Goal: Information Seeking & Learning: Check status

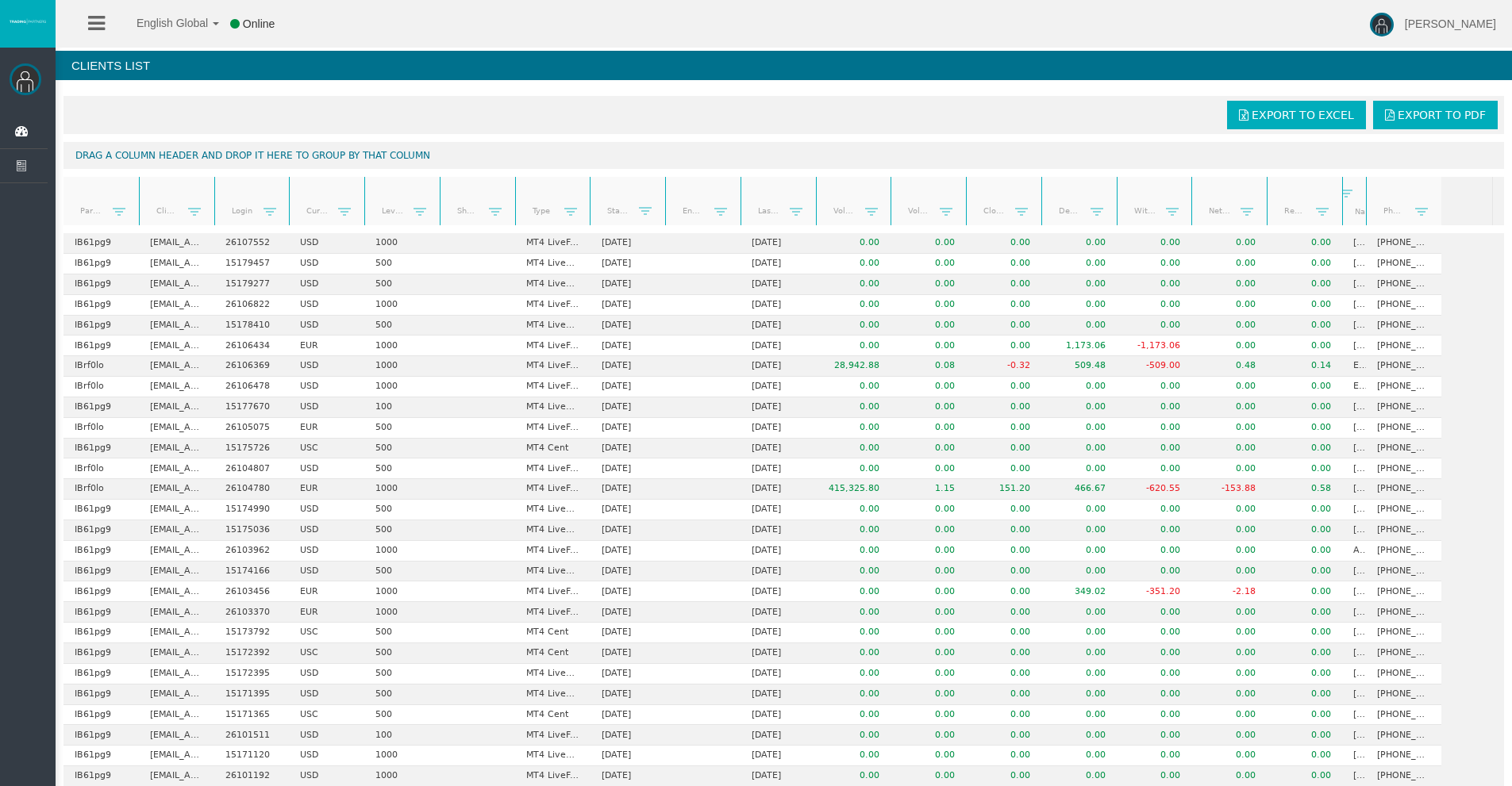
click at [611, 213] on link "Start Date" at bounding box center [619, 210] width 42 height 22
click at [611, 213] on link "Start Date" at bounding box center [619, 209] width 42 height 21
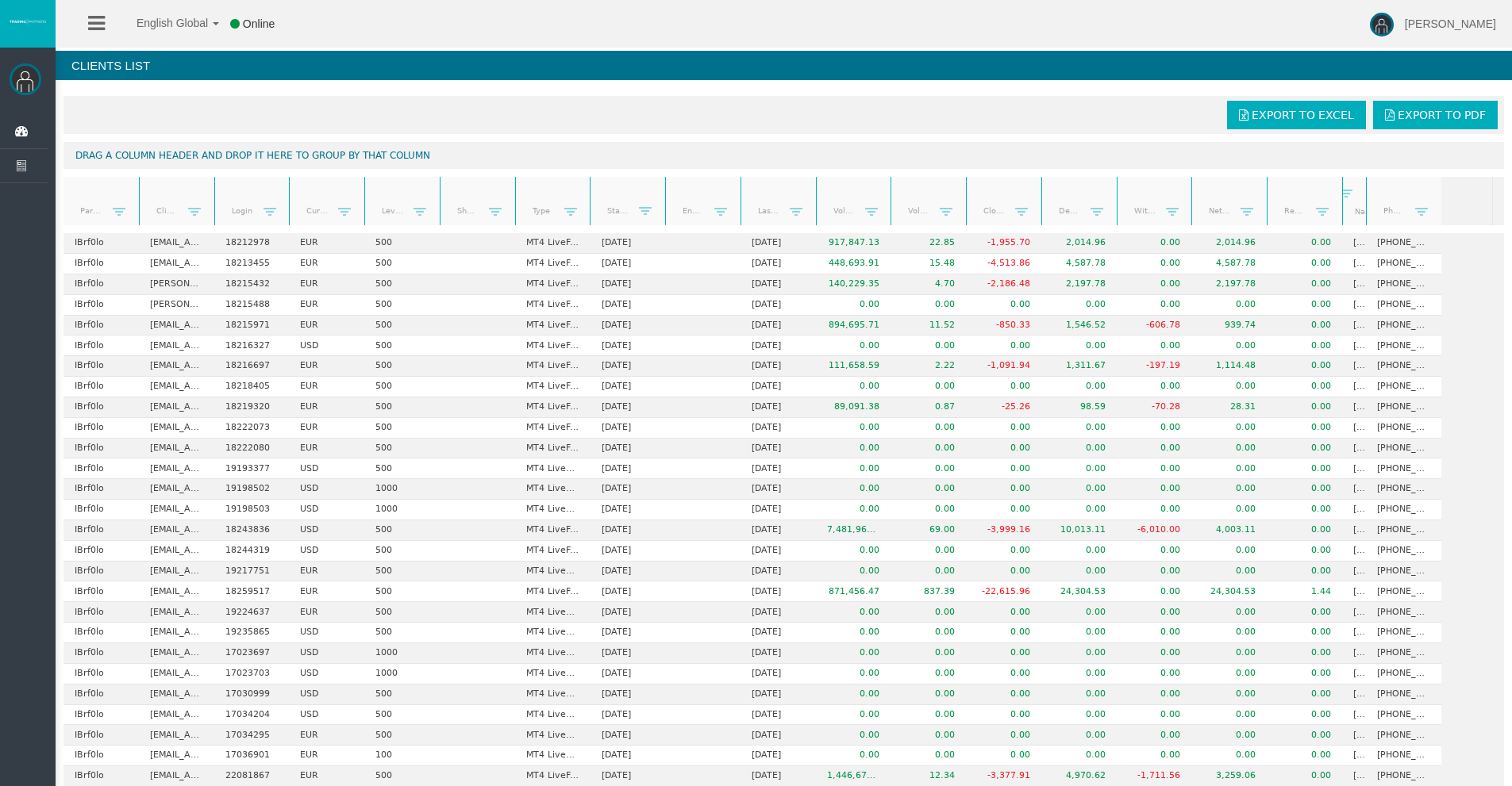
click at [611, 213] on link "Start Date" at bounding box center [619, 210] width 42 height 22
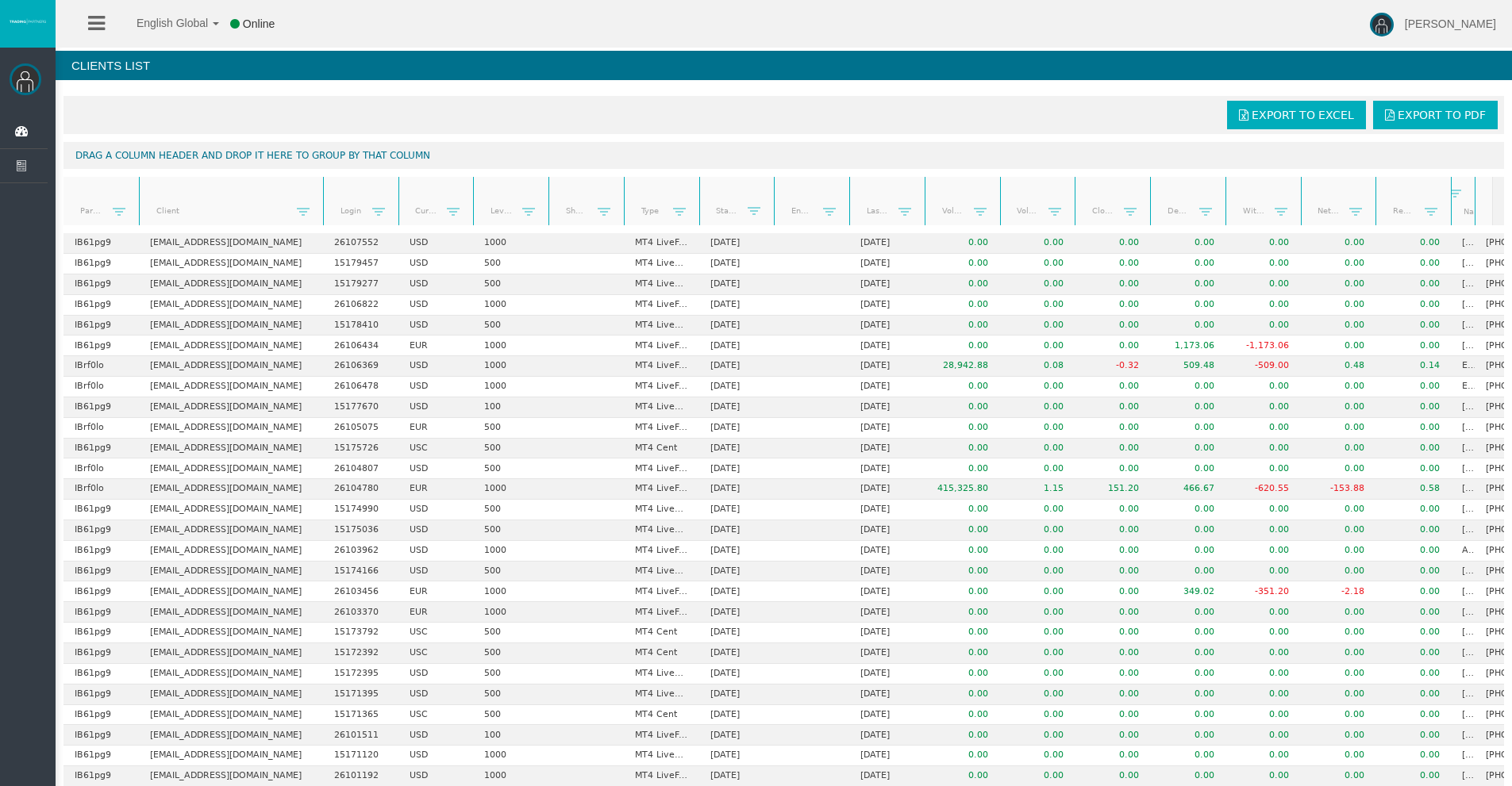
drag, startPoint x: 213, startPoint y: 197, endPoint x: 323, endPoint y: 192, distance: 110.1
click at [323, 192] on div "Partner code Client Login Currency Leverage Short Code Type Start Date End Date…" at bounding box center [778, 200] width 1430 height 49
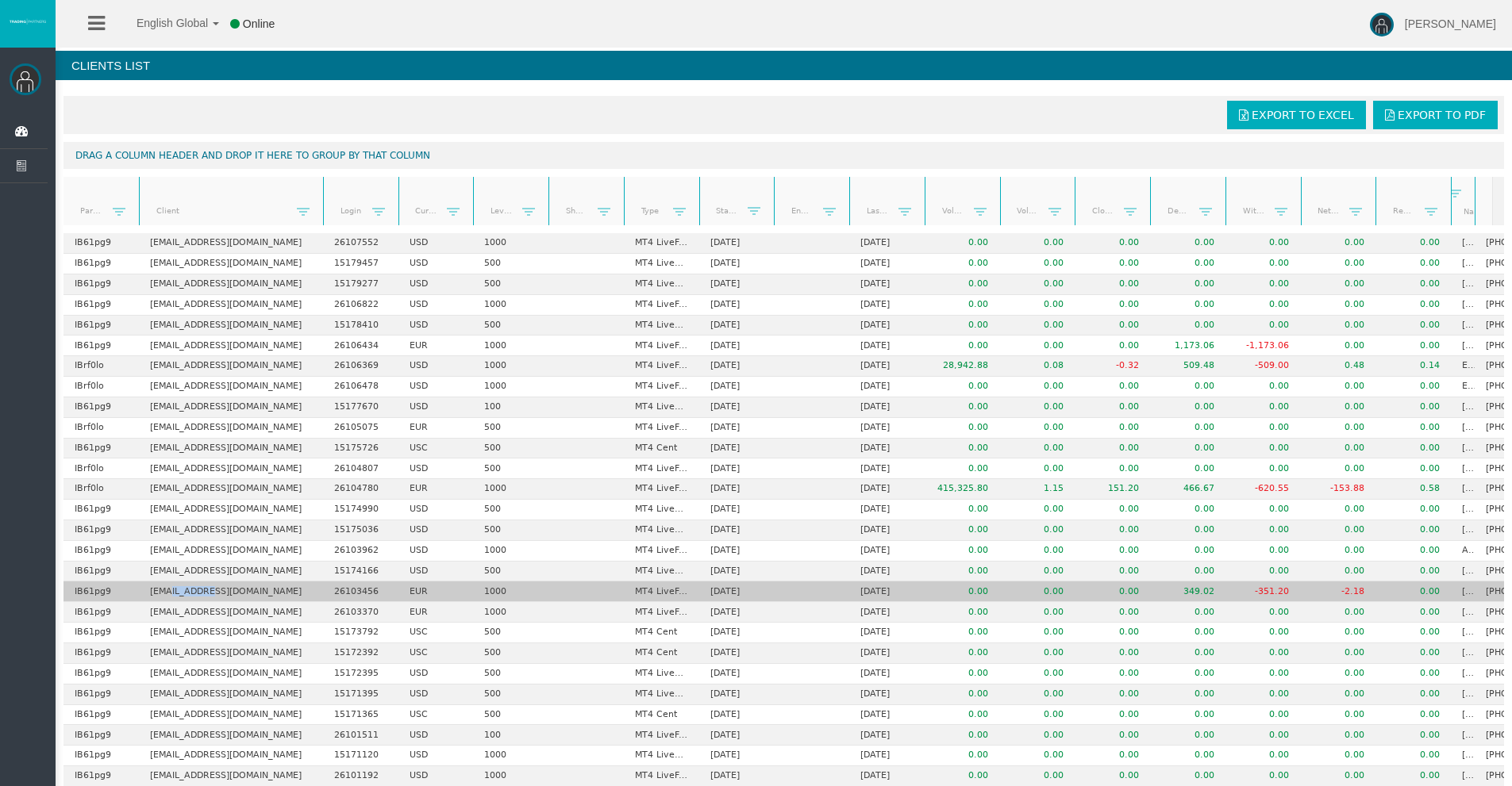
click at [217, 595] on td "[EMAIL_ADDRESS][DOMAIN_NAME]" at bounding box center [231, 591] width 185 height 21
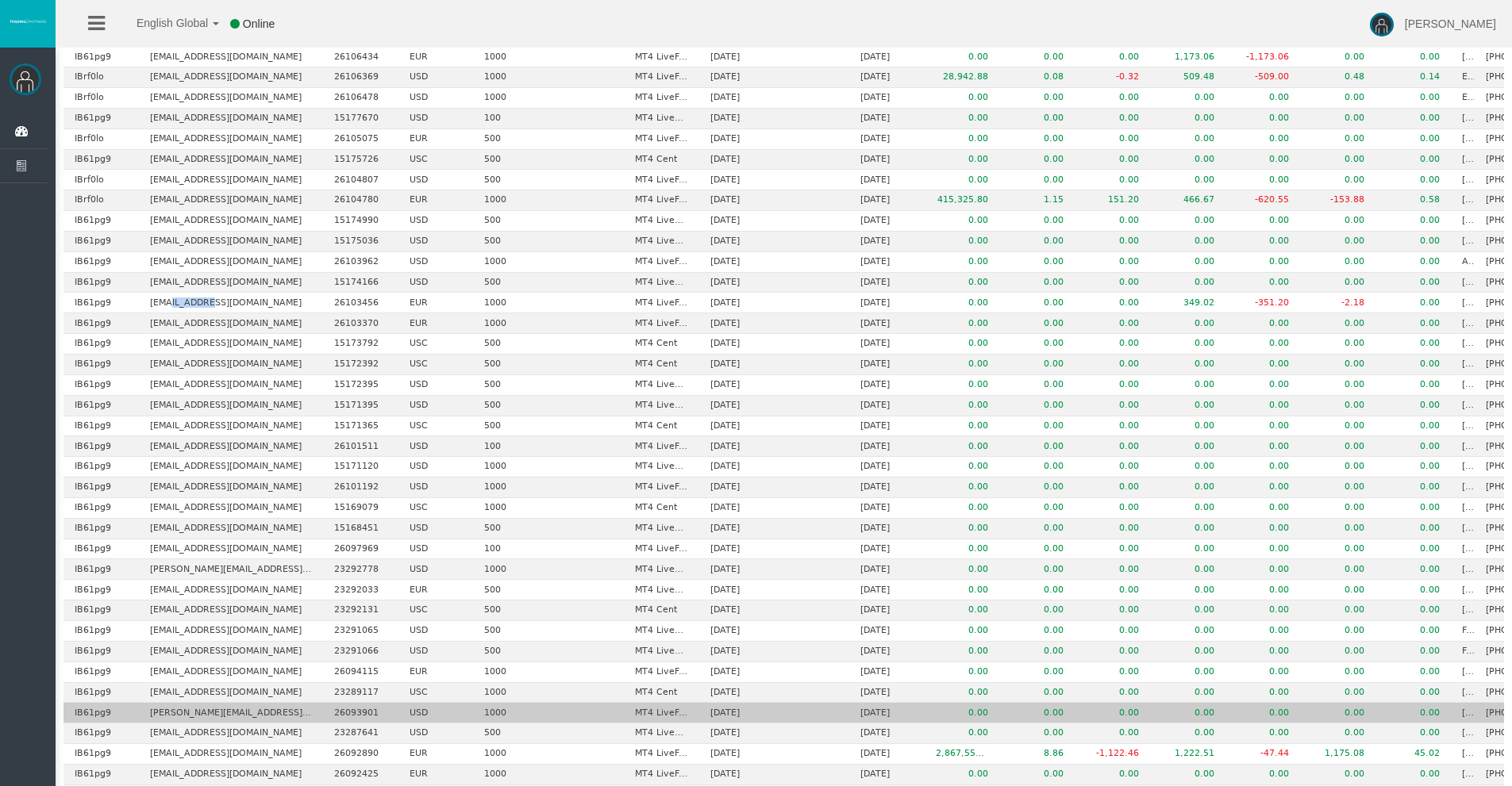
scroll to position [317, 0]
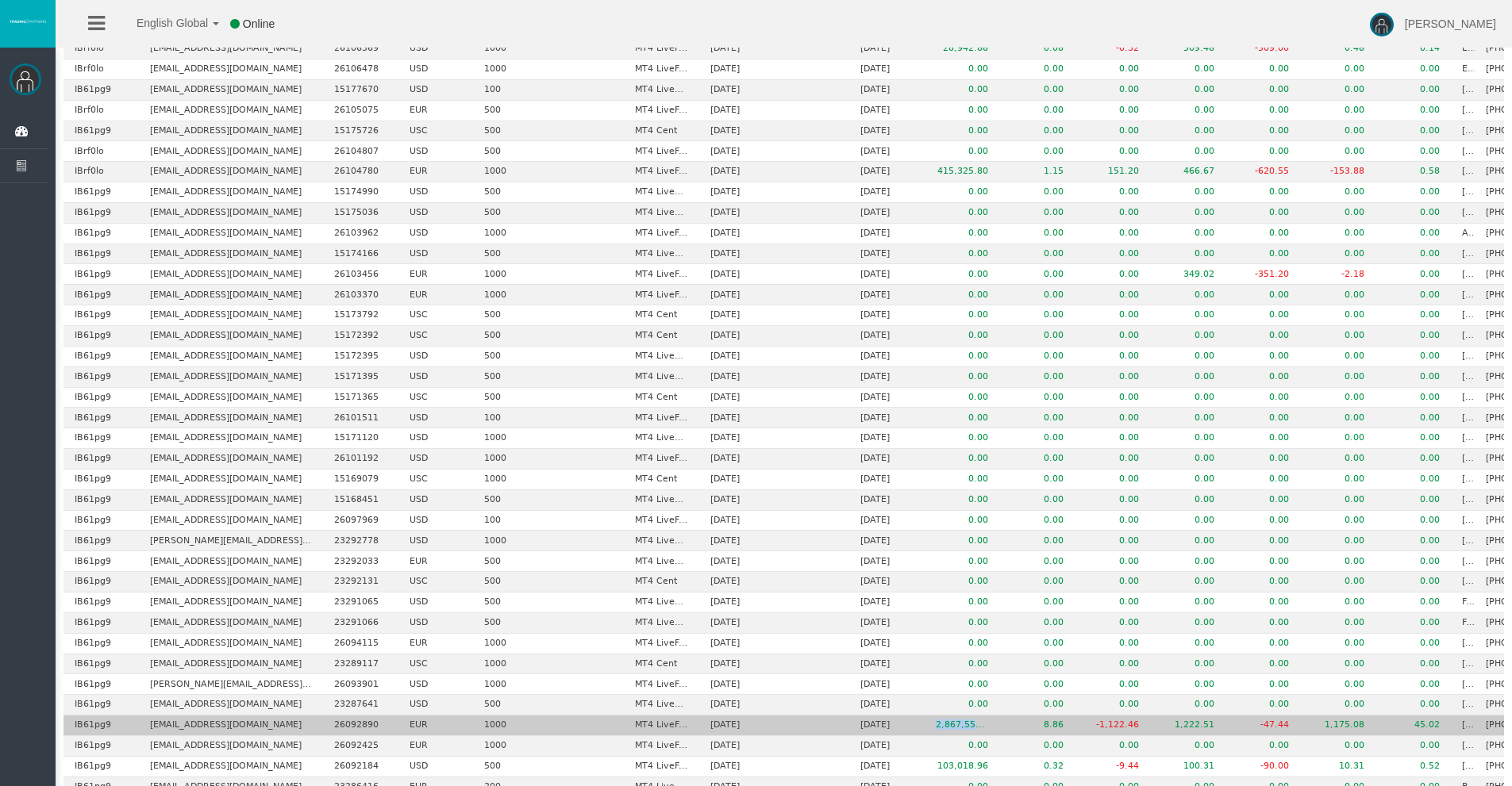
drag, startPoint x: 934, startPoint y: 725, endPoint x: 986, endPoint y: 724, distance: 52.0
click at [986, 724] on td "2,867,551.38" at bounding box center [963, 725] width 76 height 21
drag, startPoint x: 1103, startPoint y: 727, endPoint x: 1199, endPoint y: 727, distance: 96.0
click at [1199, 727] on tr "IB61pg9 [EMAIL_ADDRESS][DOMAIN_NAME] 26092890 EUR 1000 MT4 LiveFixedSpreadAccou…" at bounding box center [807, 725] width 1487 height 21
drag, startPoint x: 1289, startPoint y: 723, endPoint x: 1335, endPoint y: 724, distance: 46.0
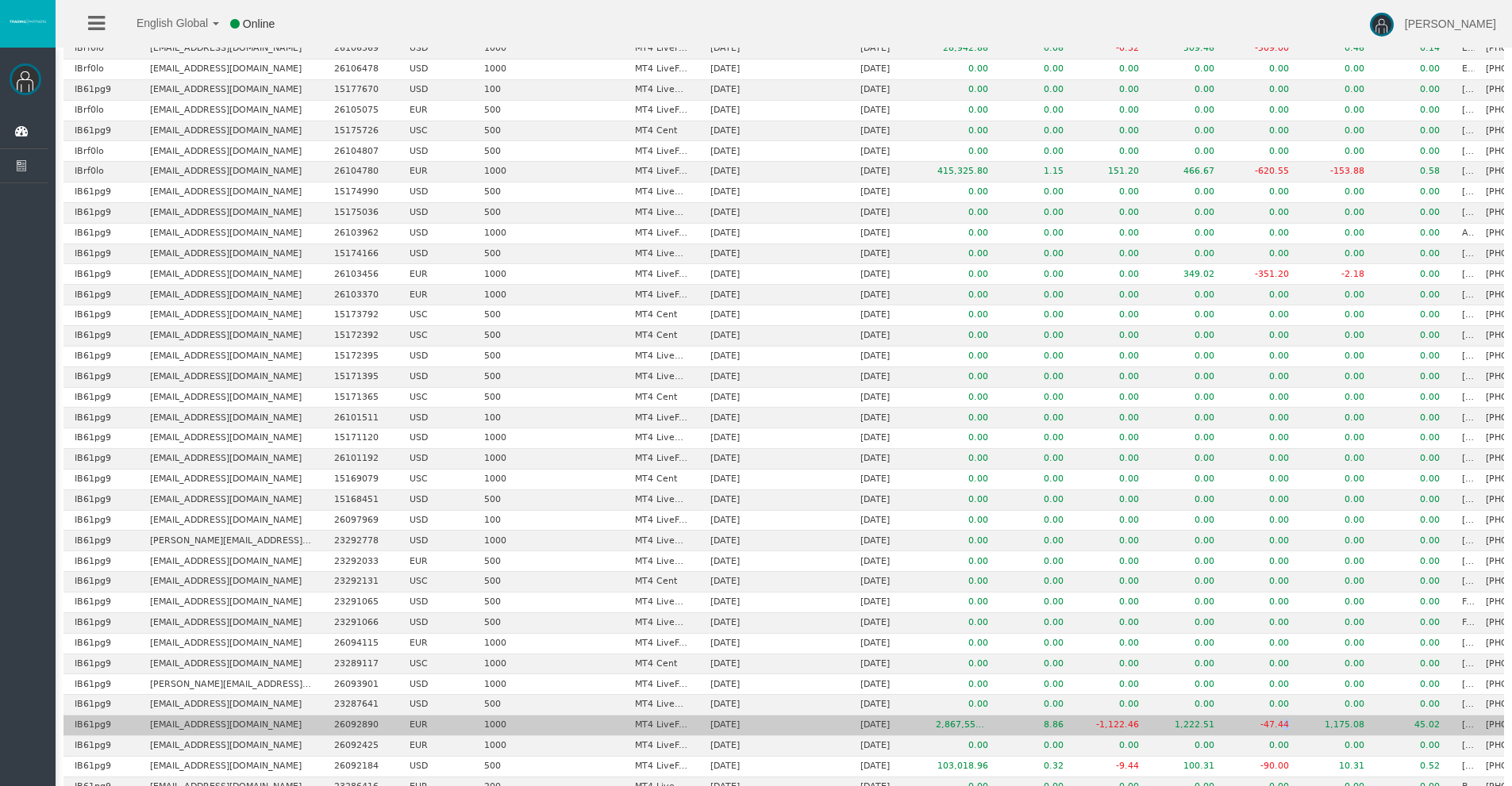
click at [1329, 723] on tr "IB61pg9 [EMAIL_ADDRESS][DOMAIN_NAME] 26092890 EUR 1000 MT4 LiveFixedSpreadAccou…" at bounding box center [807, 725] width 1487 height 21
drag, startPoint x: 1377, startPoint y: 727, endPoint x: 1416, endPoint y: 727, distance: 39.0
click at [1416, 727] on tr "IB61pg9 [EMAIL_ADDRESS][DOMAIN_NAME] 26092890 EUR 1000 MT4 LiveFixedSpreadAccou…" at bounding box center [807, 725] width 1487 height 21
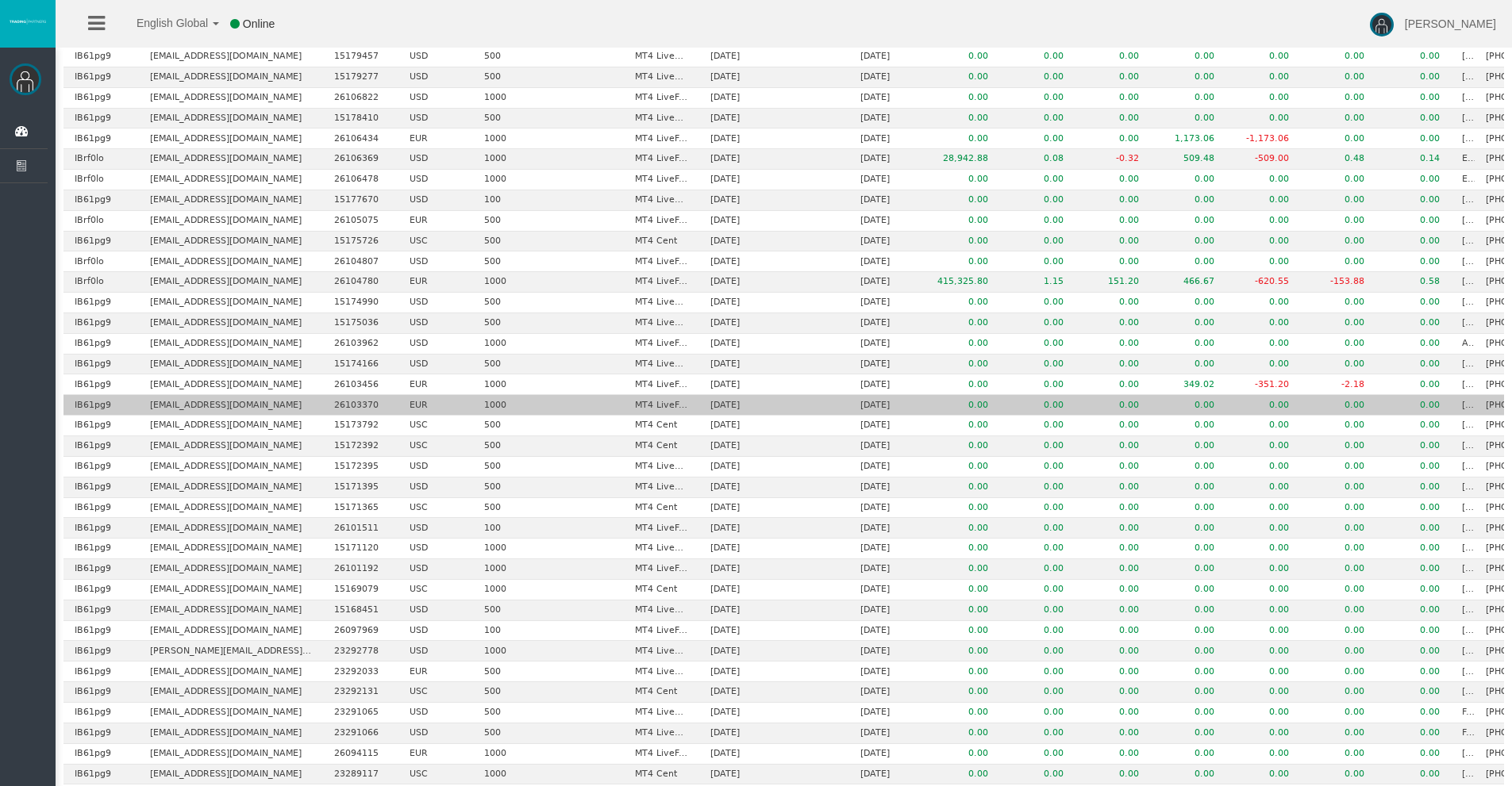
scroll to position [0, 0]
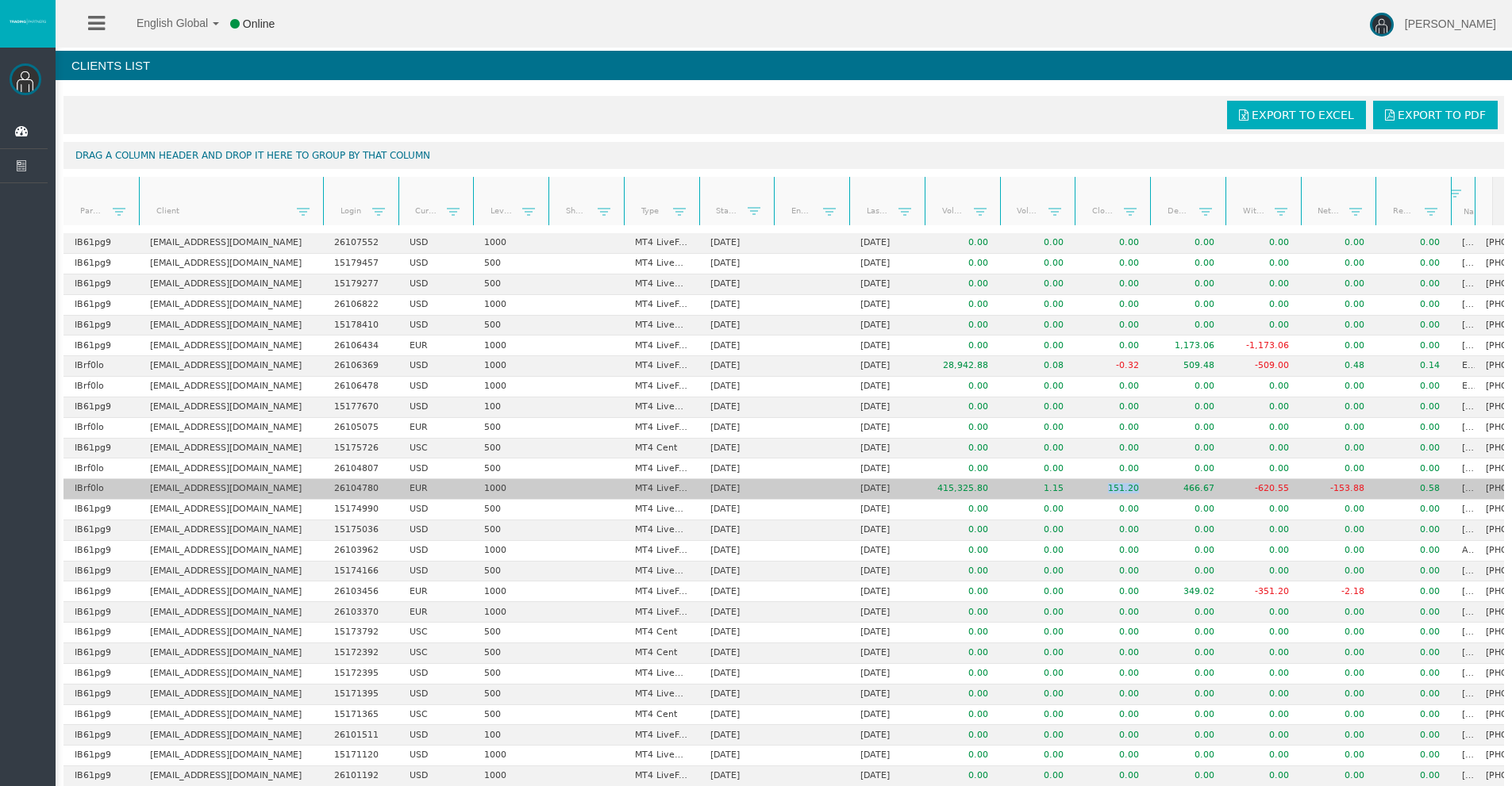
drag, startPoint x: 1108, startPoint y: 489, endPoint x: 1162, endPoint y: 490, distance: 54.0
click at [1161, 490] on tr "IBrf0lo [EMAIL_ADDRESS][DOMAIN_NAME] 26104780 EUR 1000 MT4 LiveFixedSpreadAccou…" at bounding box center [807, 489] width 1487 height 21
